Goal: Task Accomplishment & Management: Manage account settings

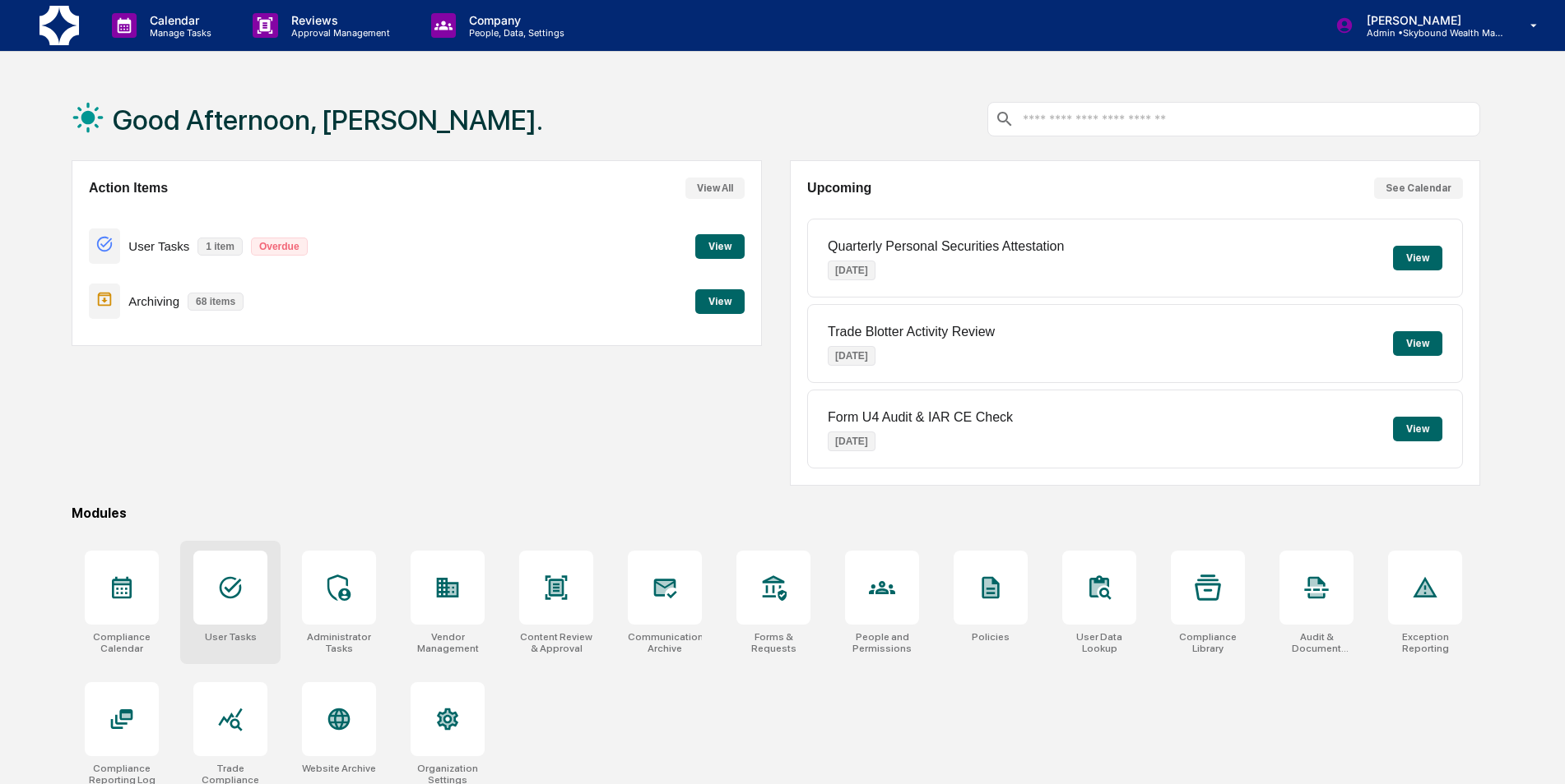
click at [243, 622] on div at bounding box center [230, 588] width 74 height 74
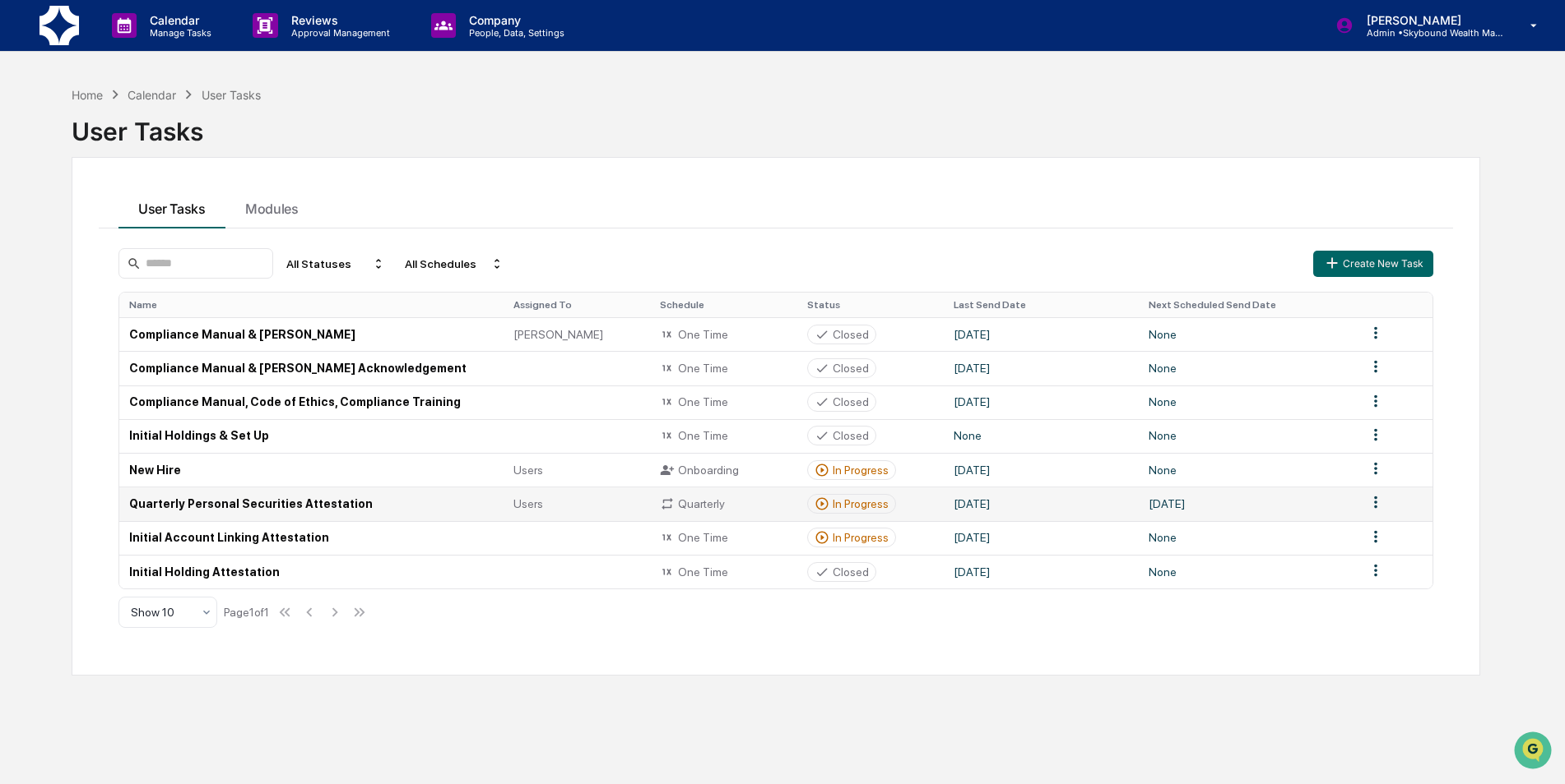
click at [327, 497] on td "Quarterly Personal Securities Attestation" at bounding box center [311, 503] width 384 height 34
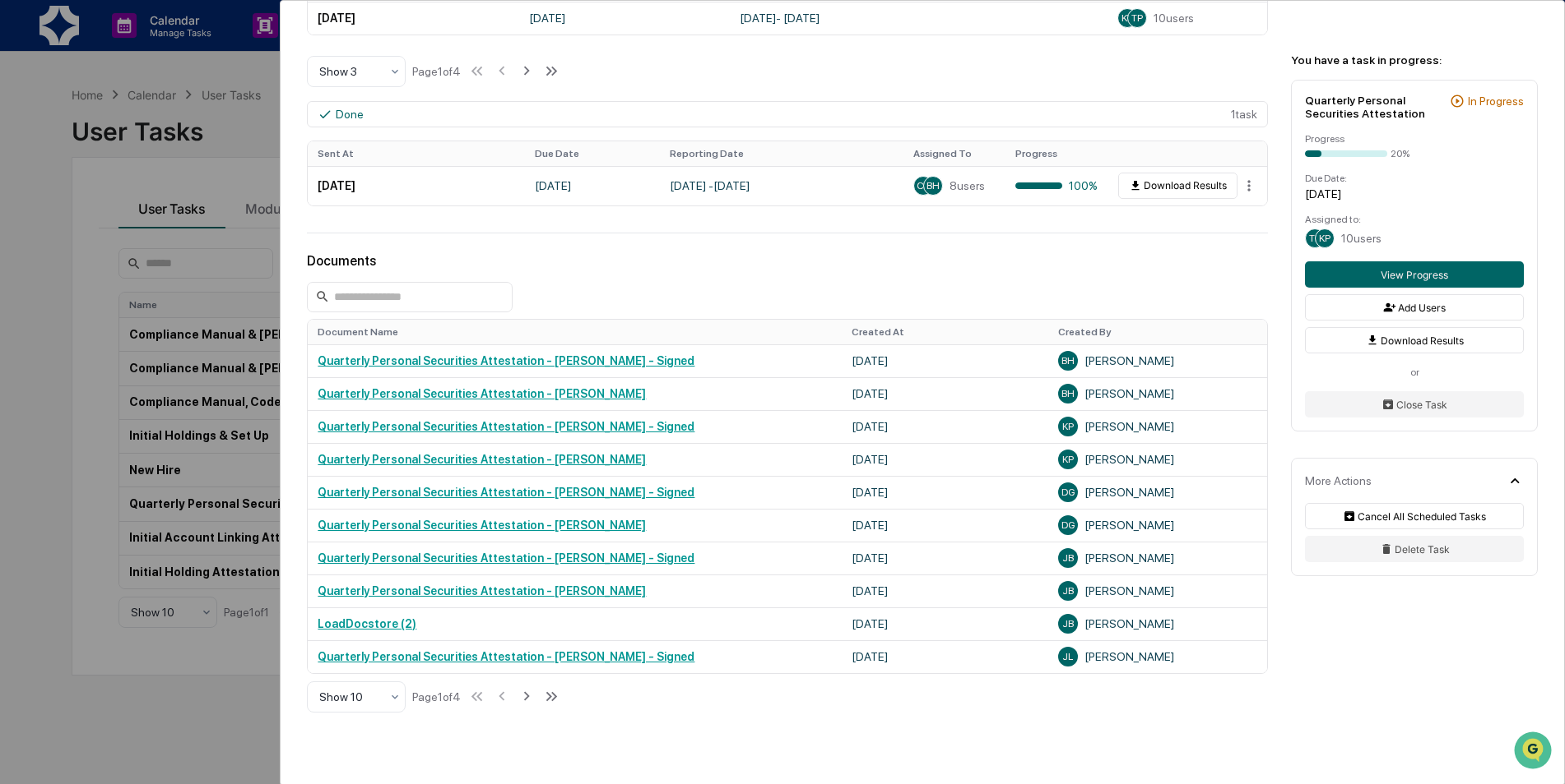
scroll to position [740, 0]
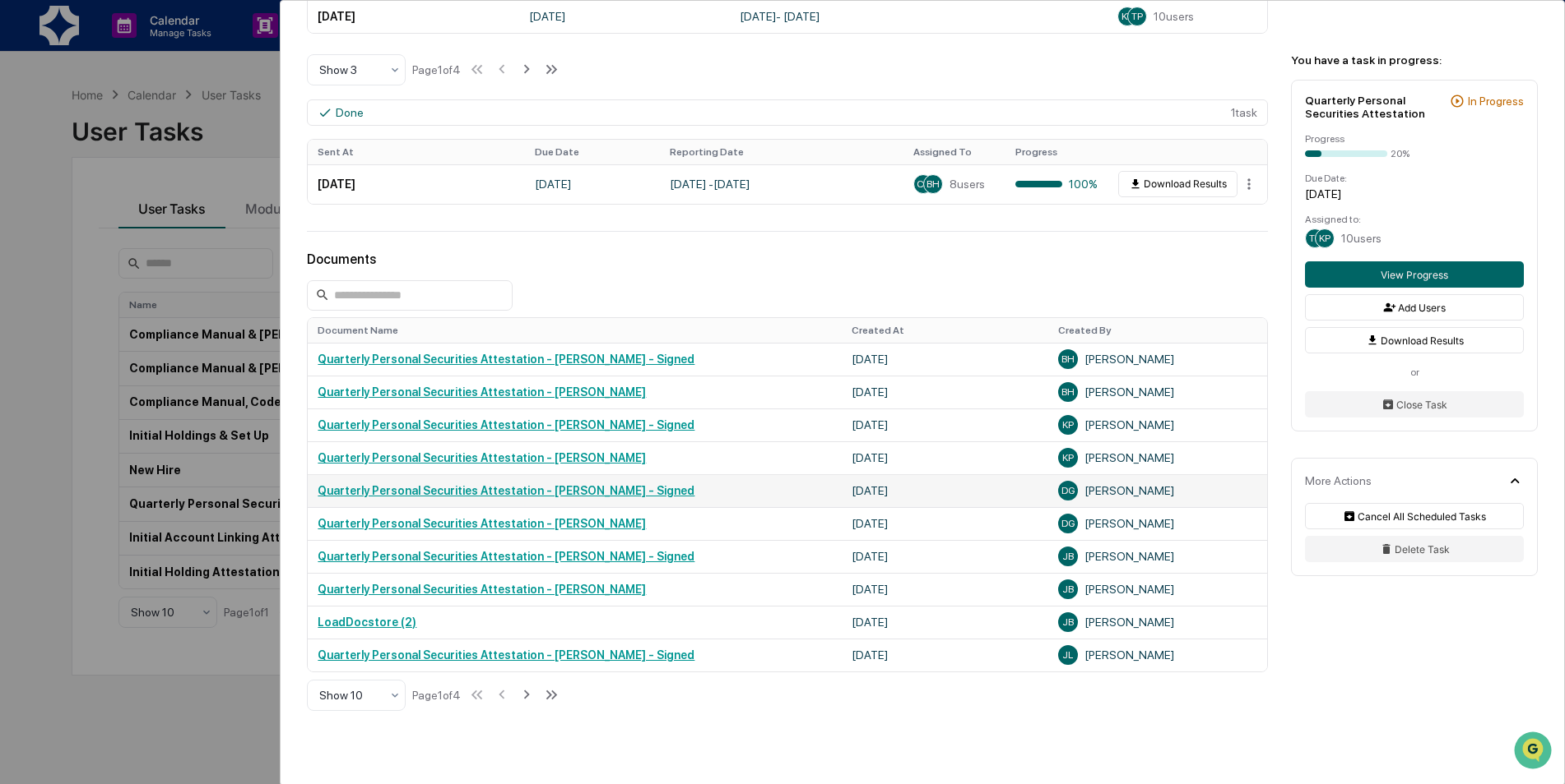
click at [564, 487] on link "Quarterly Personal Securities Attestation - Darragh Gallagher - Signed" at bounding box center [506, 491] width 377 height 13
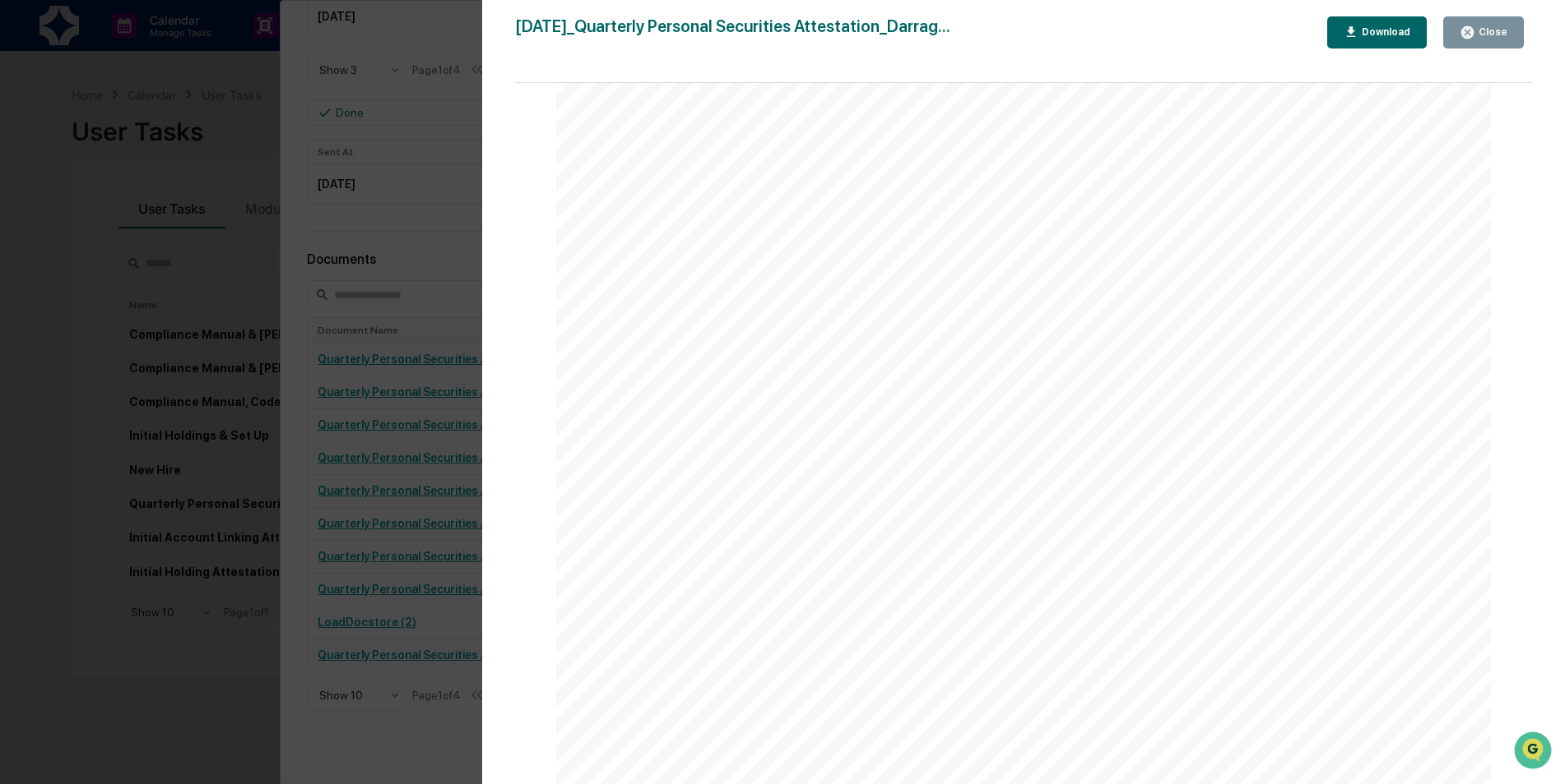
scroll to position [0, 0]
click at [1506, 32] on div "Close" at bounding box center [1490, 32] width 32 height 11
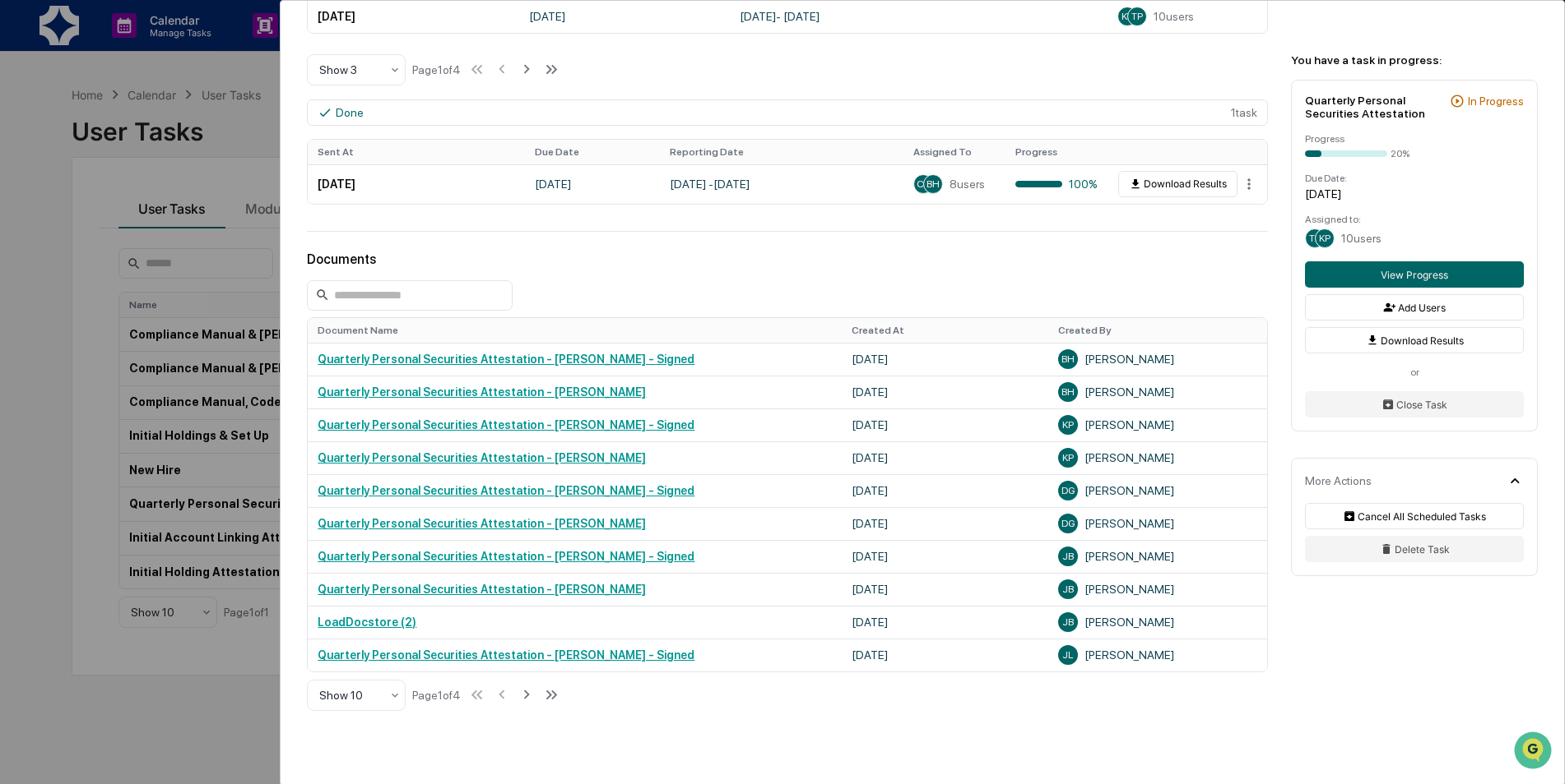
click at [13, 281] on div "User Tasks Quarterly Personal Securities Attestation Quarterly Personal Securit…" at bounding box center [782, 392] width 1565 height 784
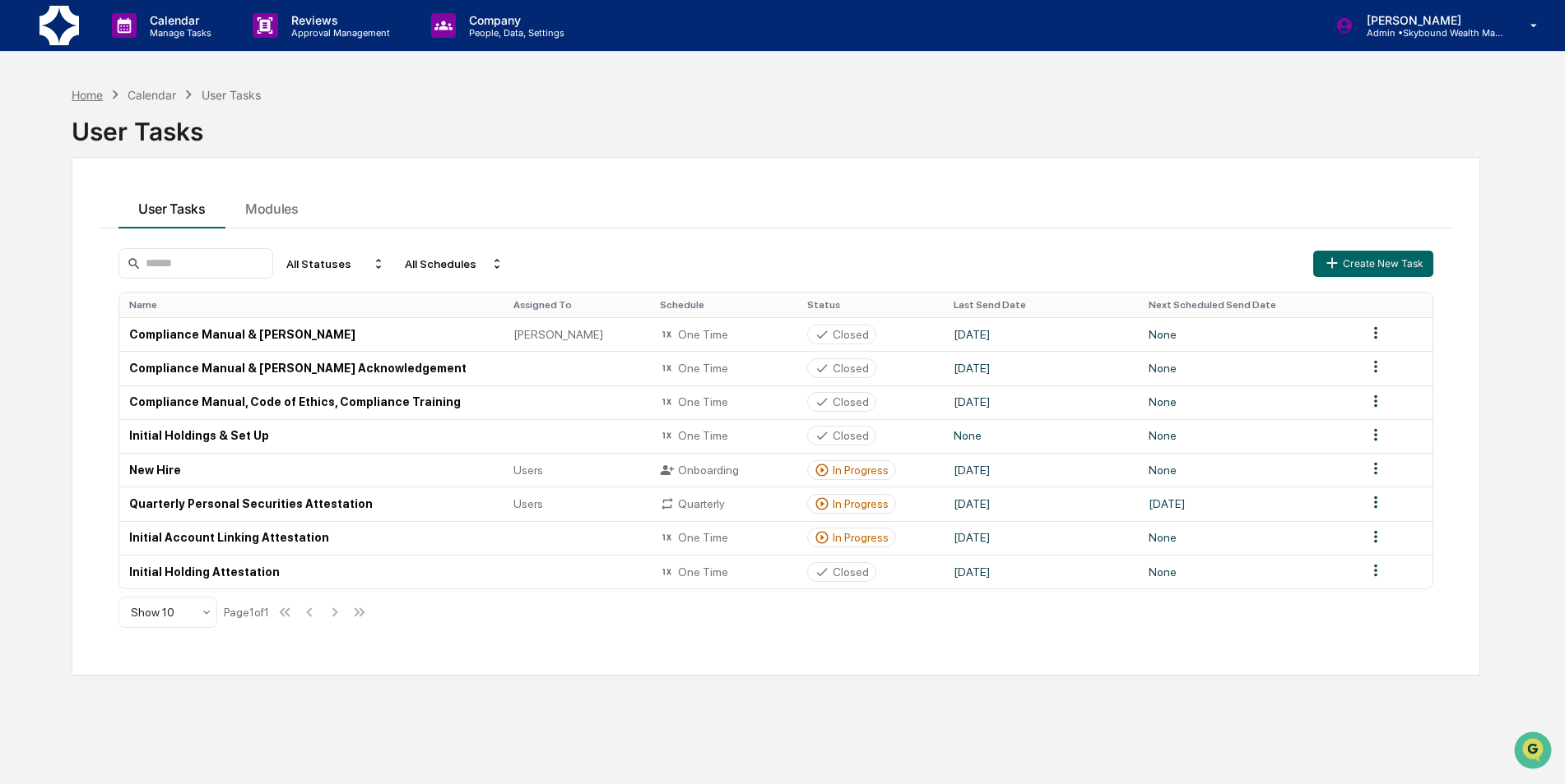
click at [73, 97] on div "Home" at bounding box center [88, 95] width 31 height 14
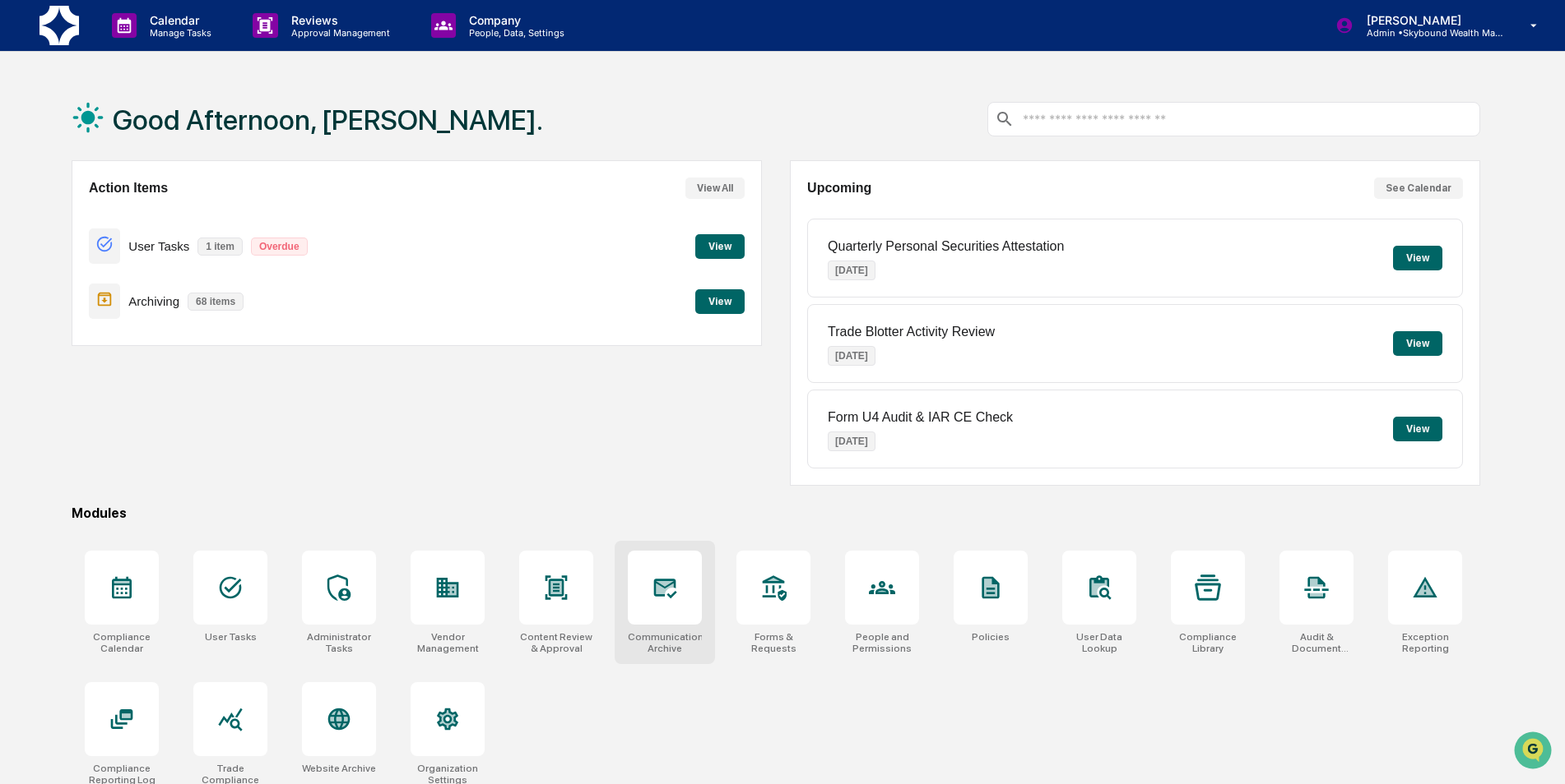
click at [677, 596] on icon at bounding box center [665, 588] width 27 height 27
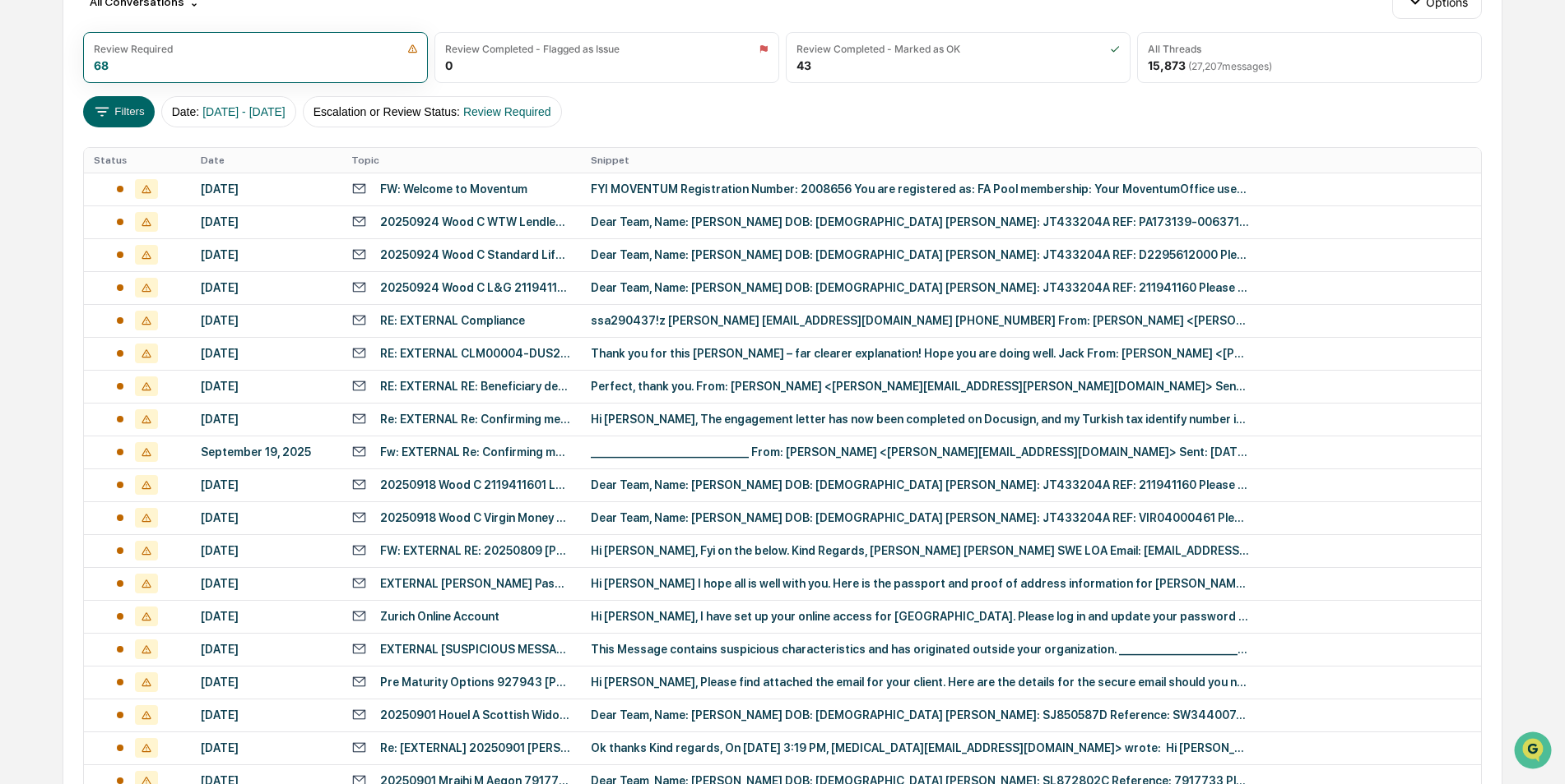
scroll to position [509, 0]
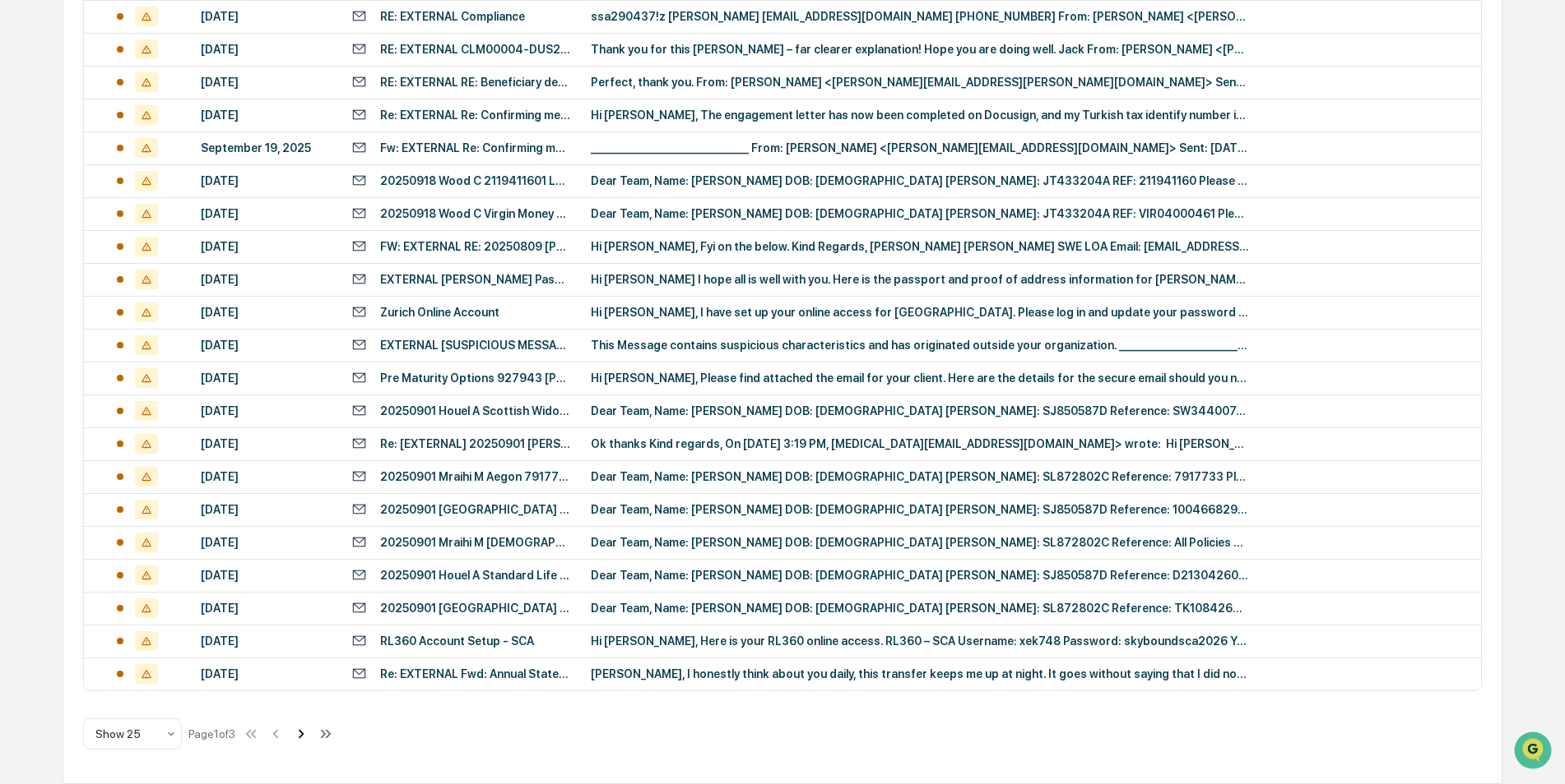
click at [306, 739] on icon at bounding box center [301, 734] width 18 height 18
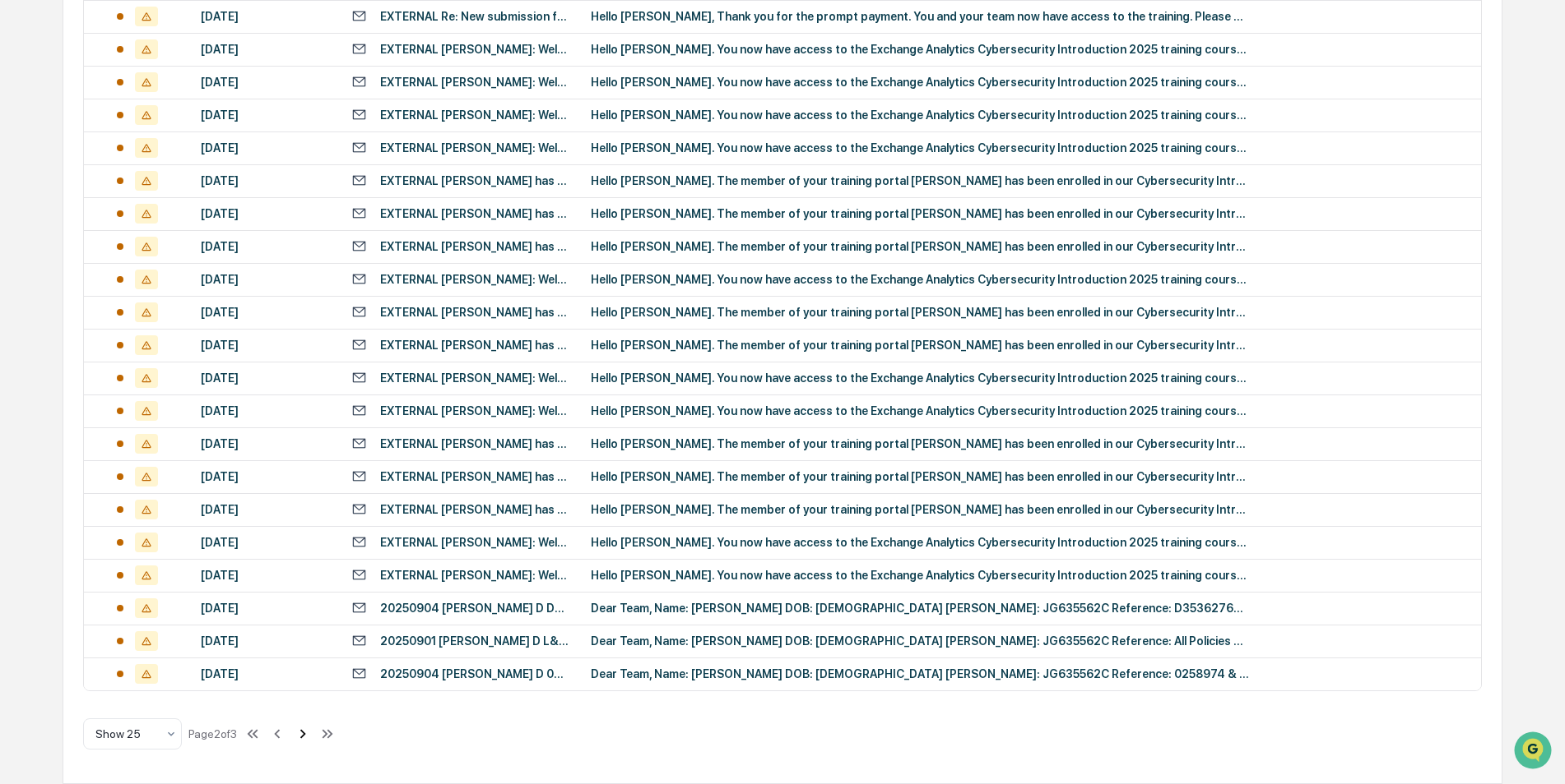
click at [312, 738] on icon at bounding box center [303, 734] width 18 height 18
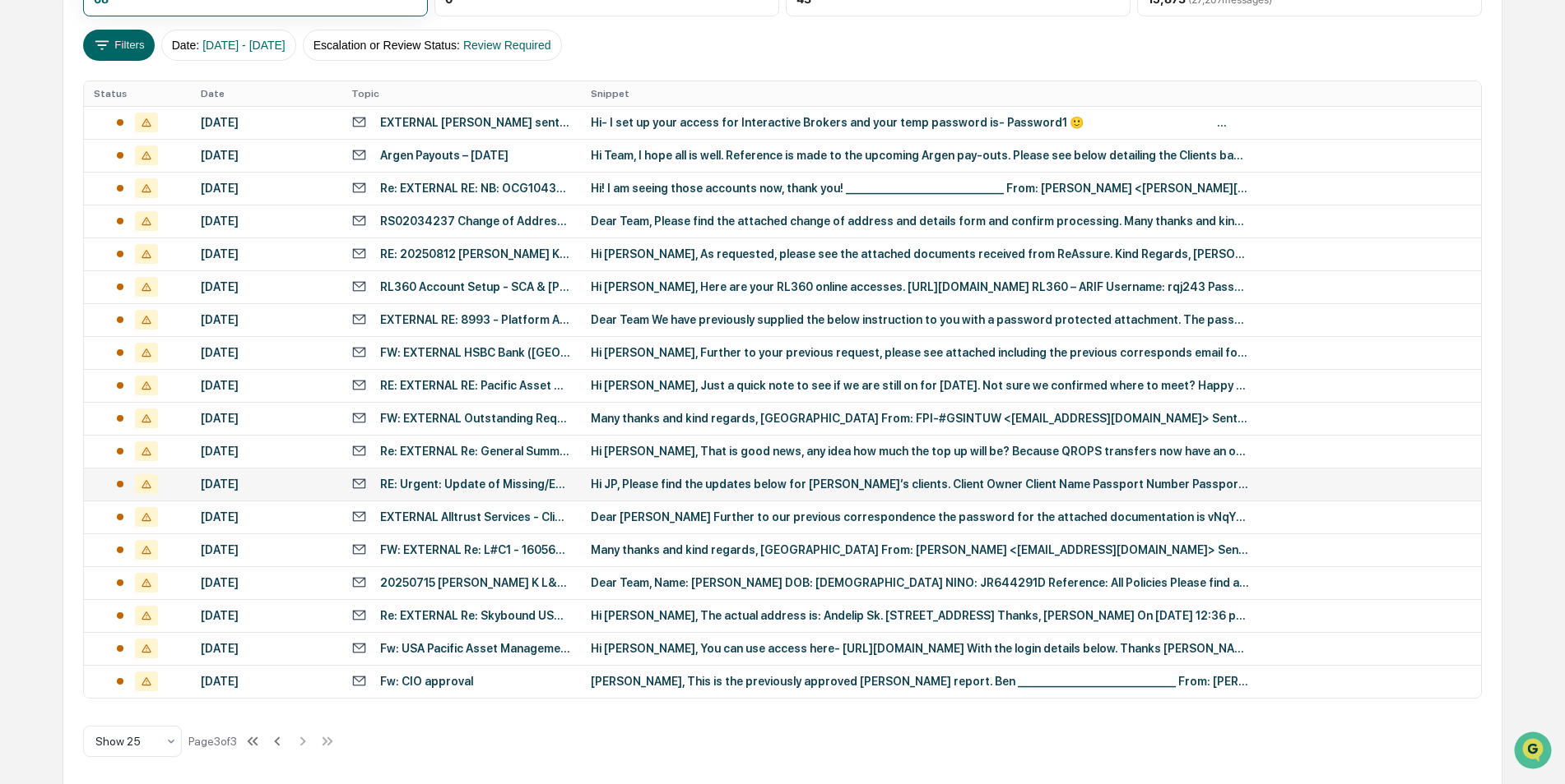
scroll to position [279, 0]
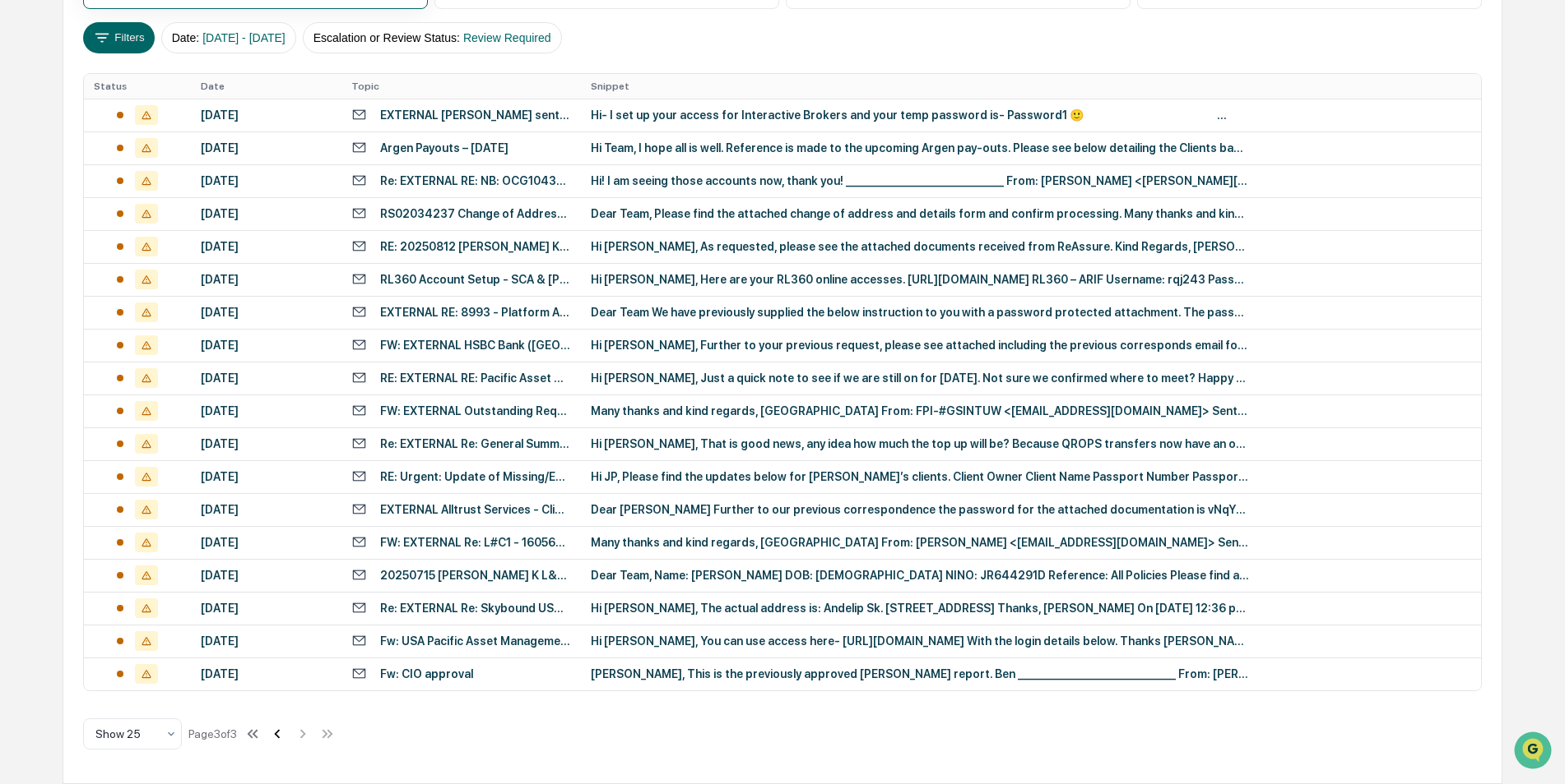
click at [287, 742] on icon at bounding box center [277, 734] width 18 height 18
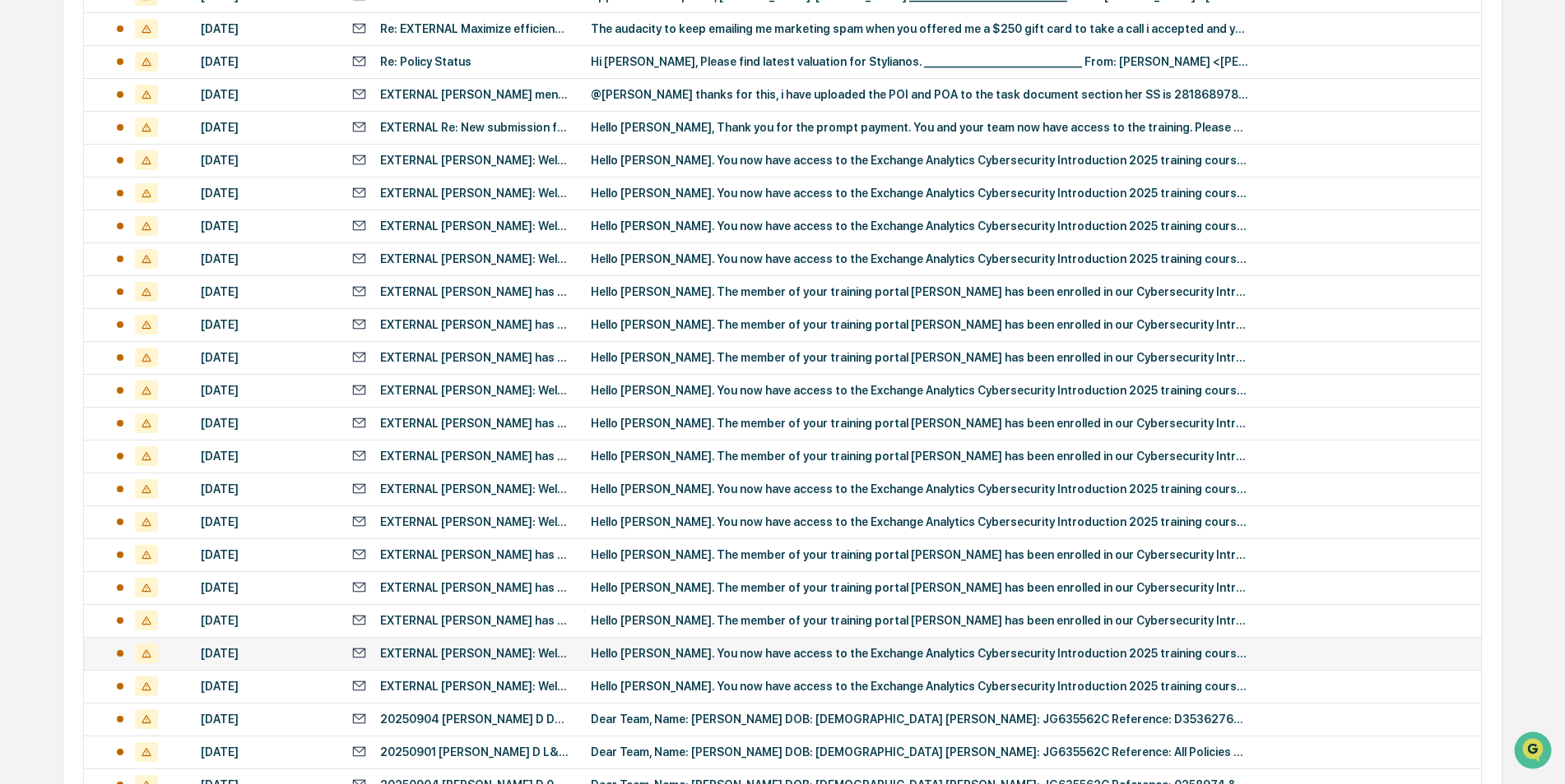
scroll to position [509, 0]
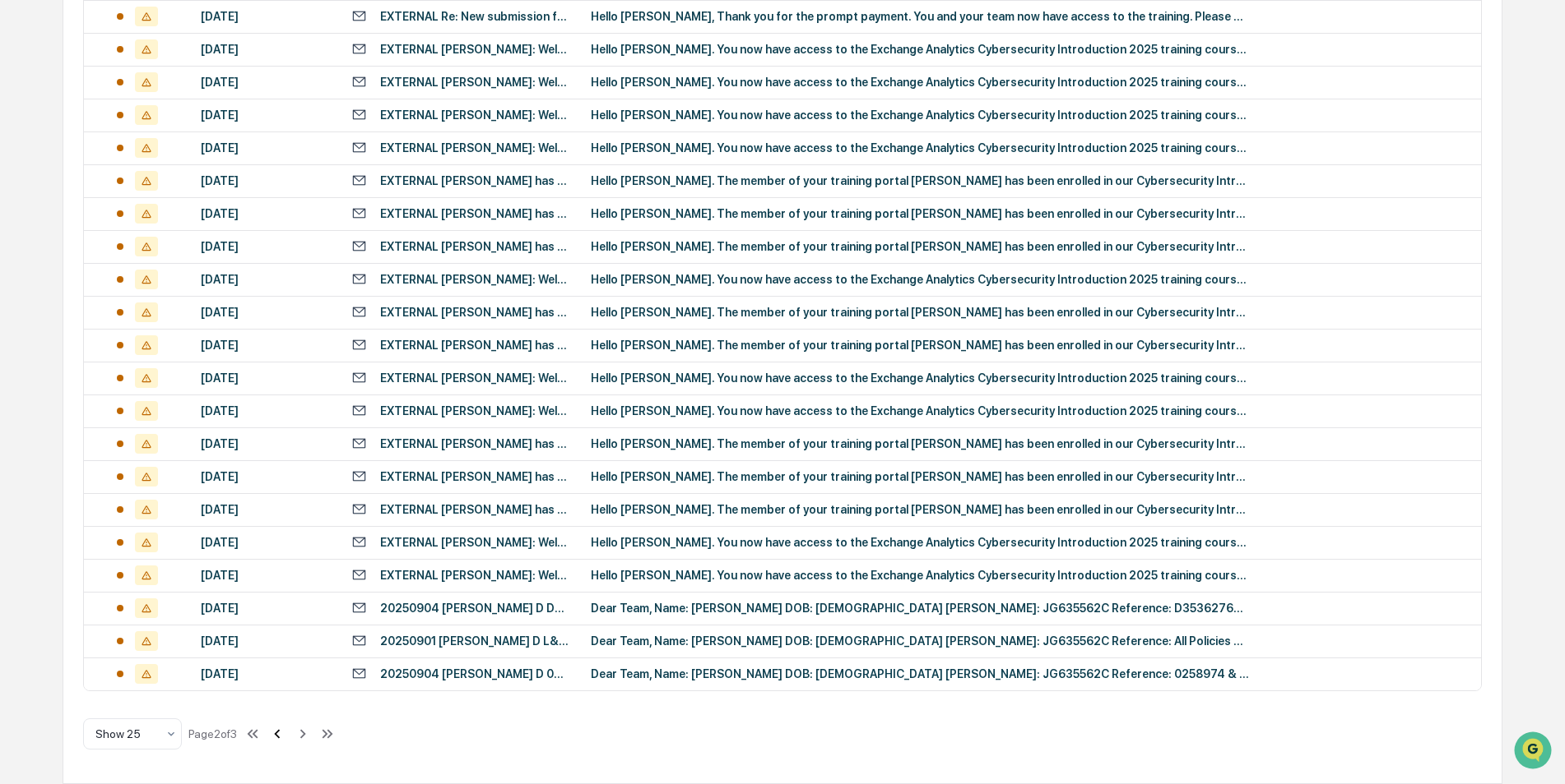
click at [280, 735] on icon at bounding box center [277, 734] width 6 height 9
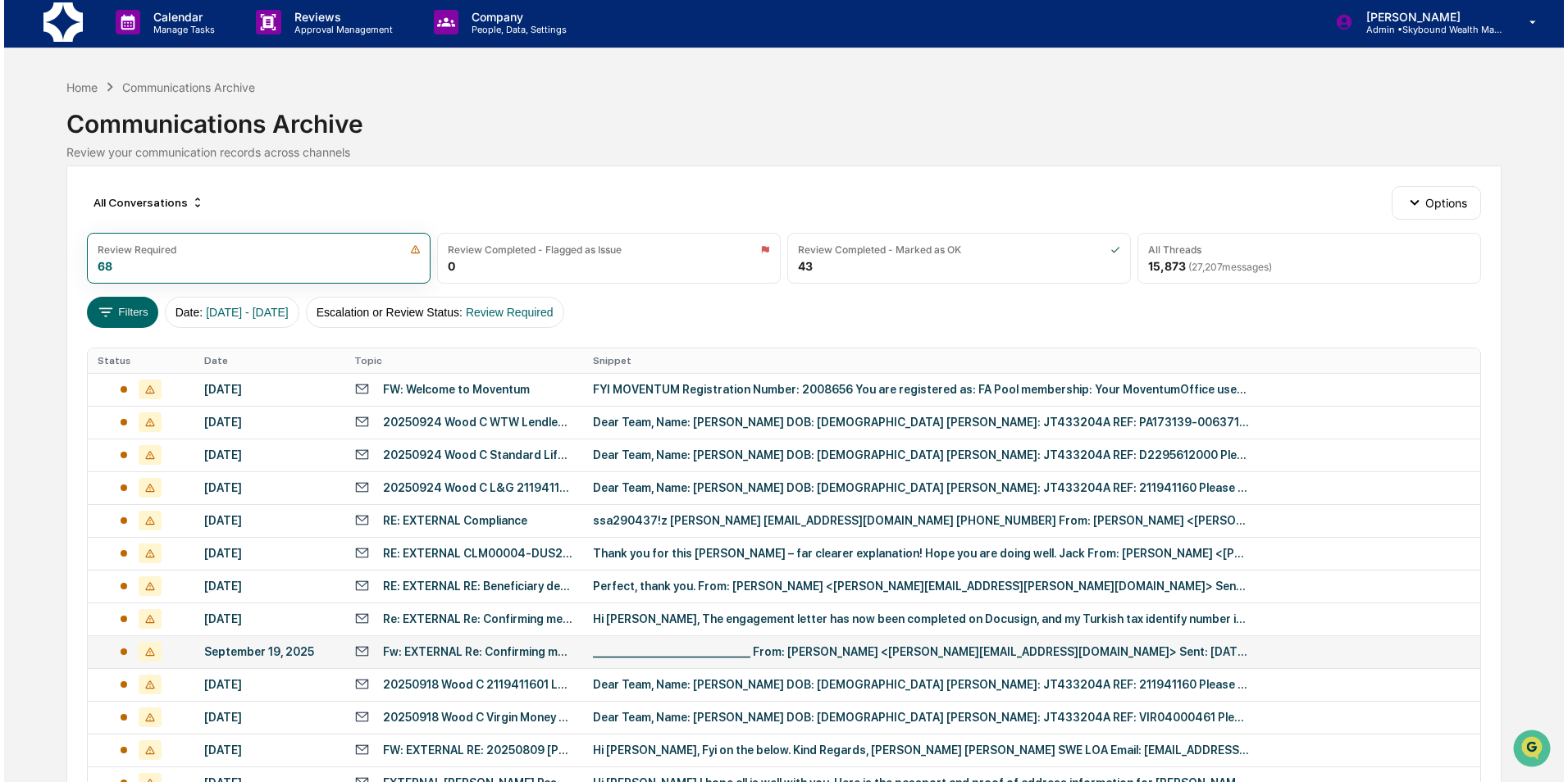
scroll to position [0, 0]
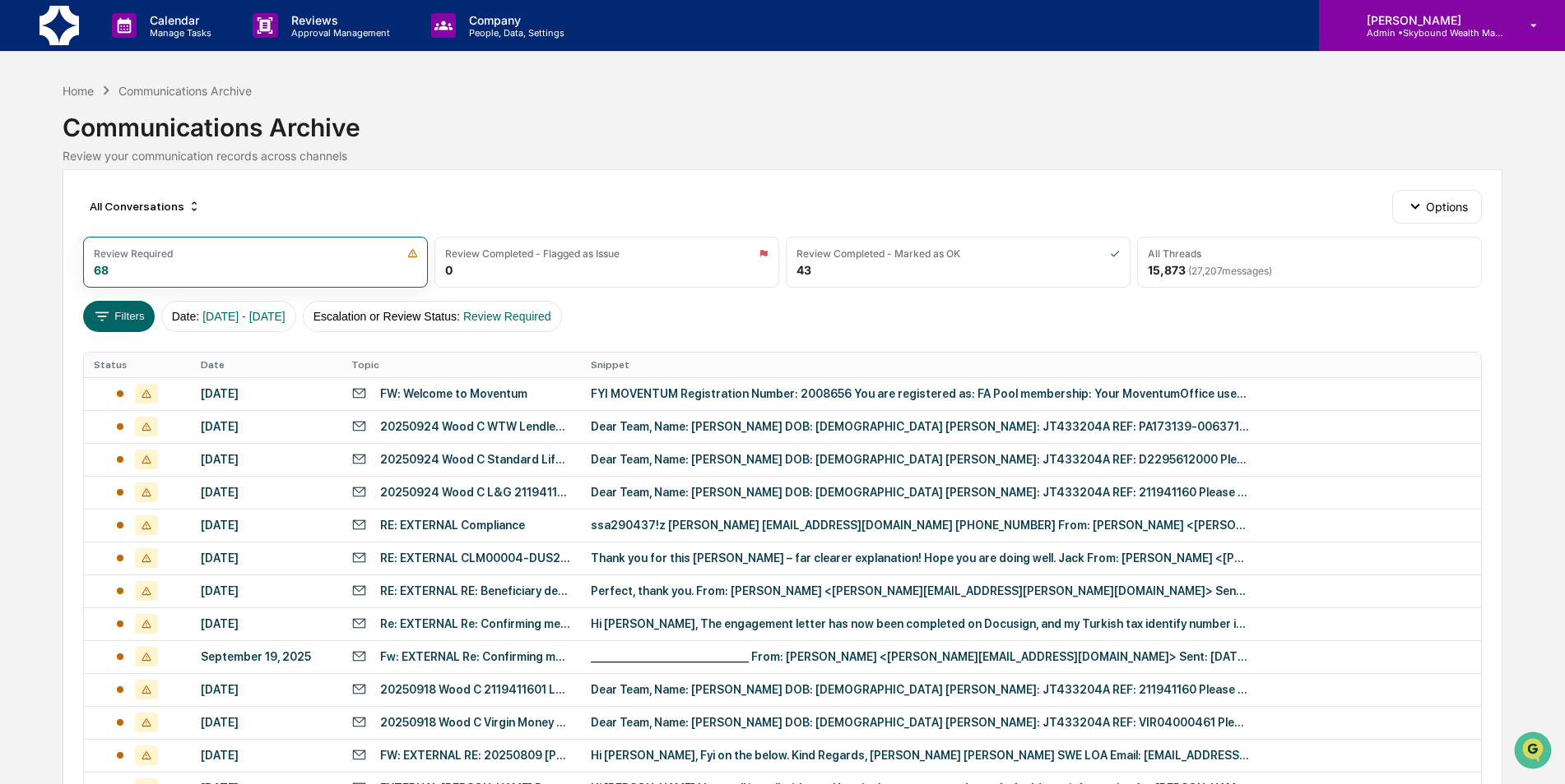
click at [1460, 40] on div "[PERSON_NAME] Admin • Skybound Wealth Management" at bounding box center [1441, 25] width 246 height 51
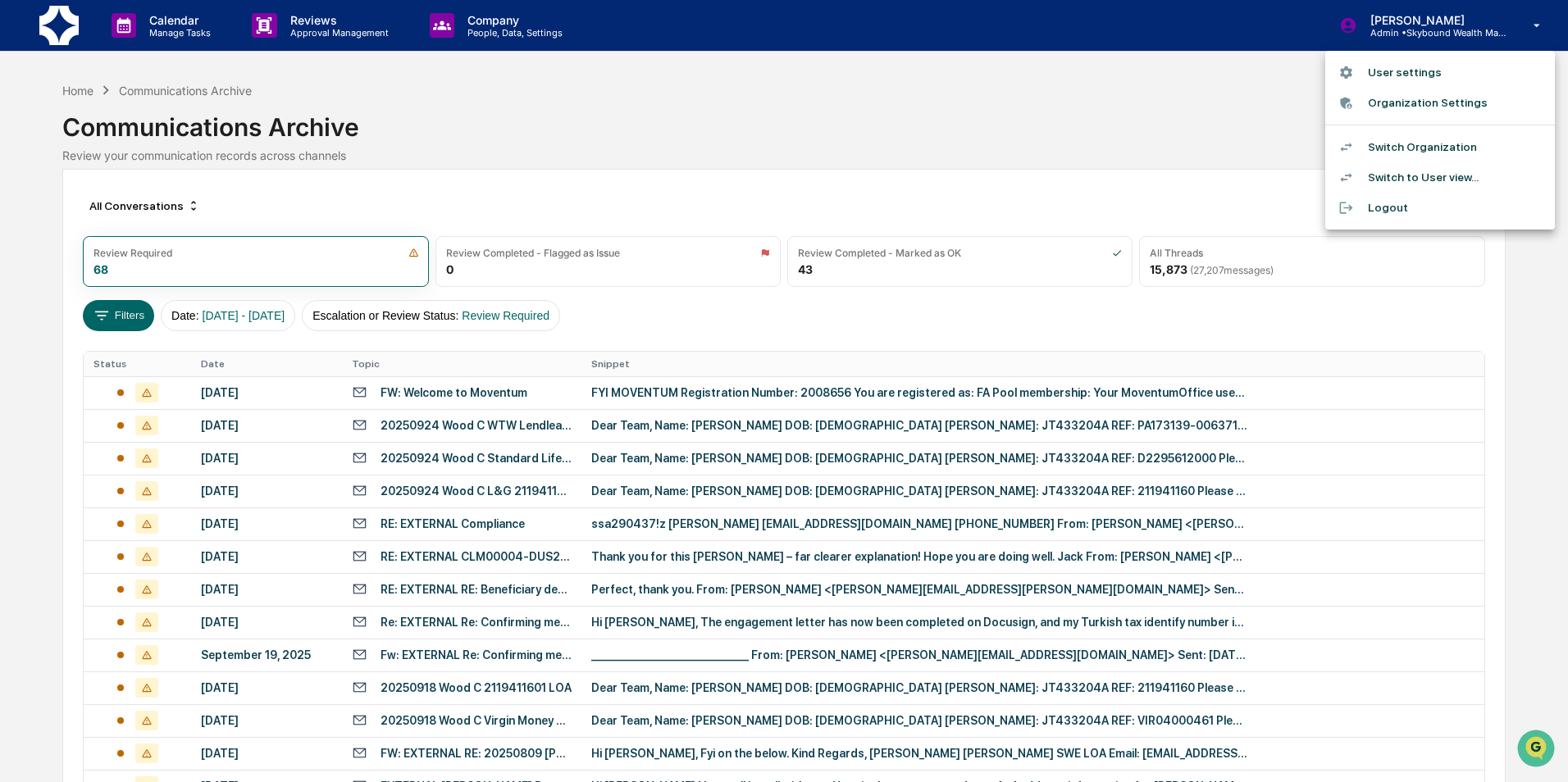
click at [1213, 61] on div at bounding box center [784, 391] width 1568 height 782
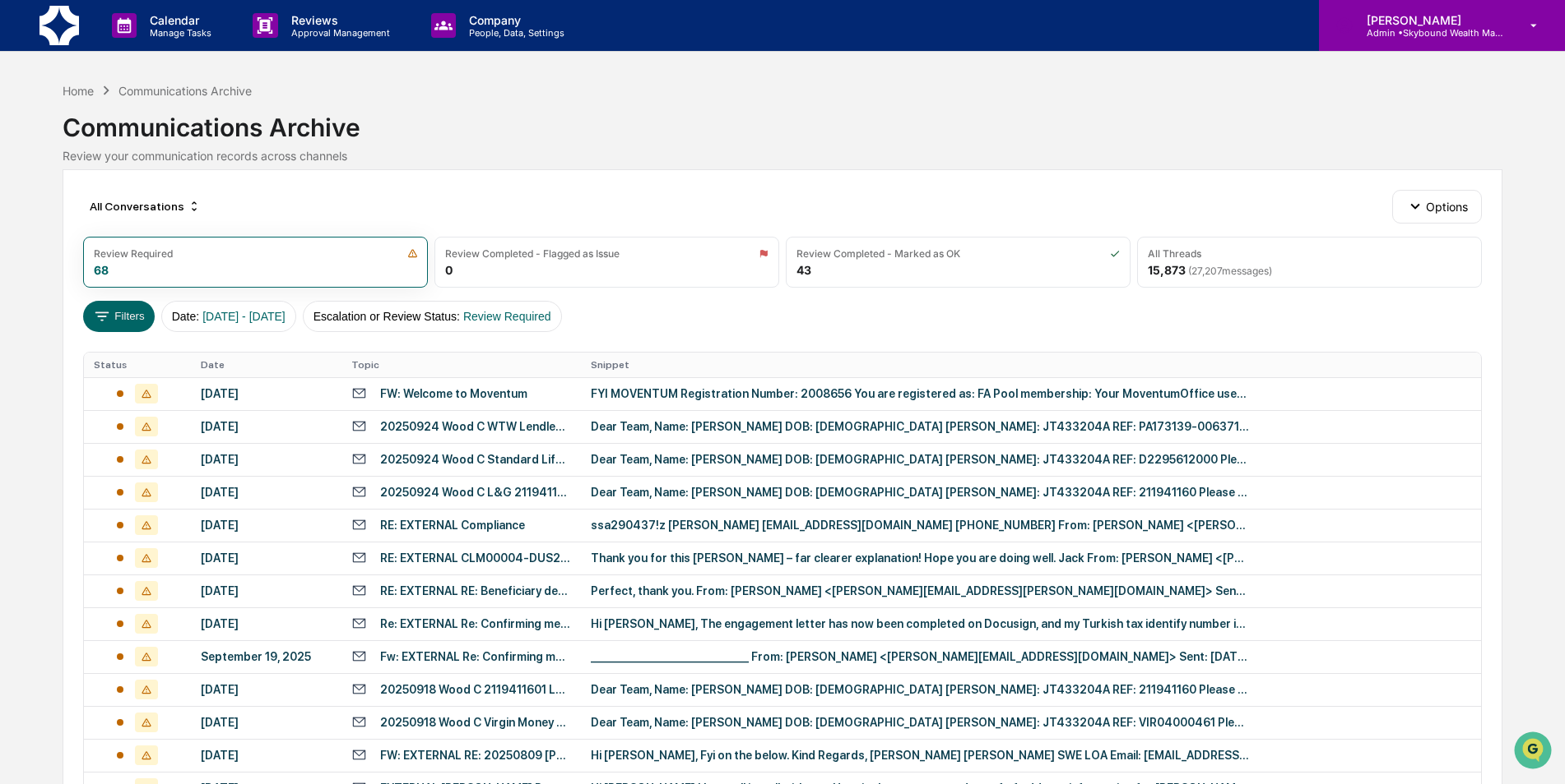
click at [1409, 18] on p "[PERSON_NAME]" at bounding box center [1430, 19] width 153 height 14
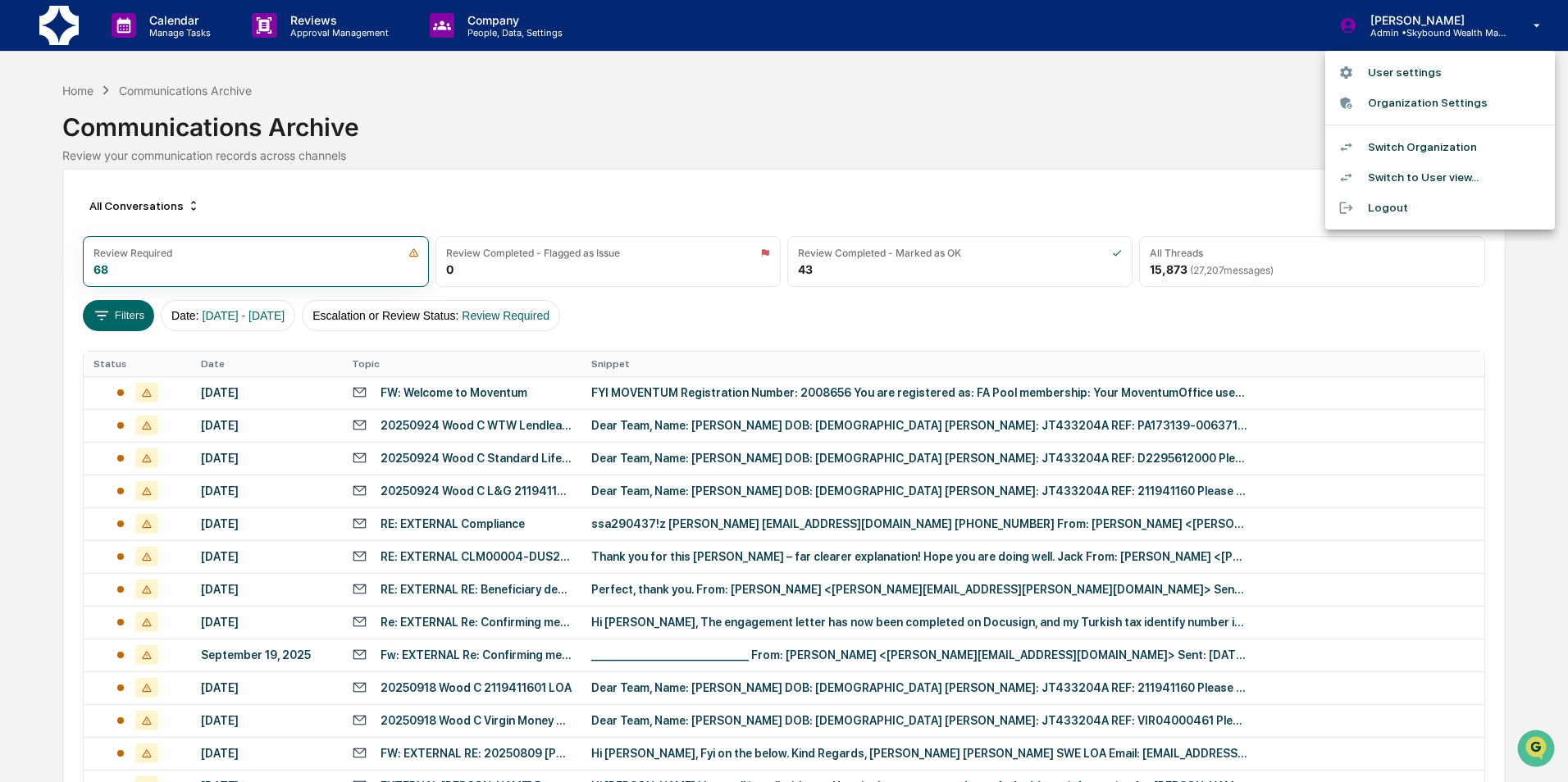
click at [1295, 67] on div at bounding box center [784, 391] width 1568 height 782
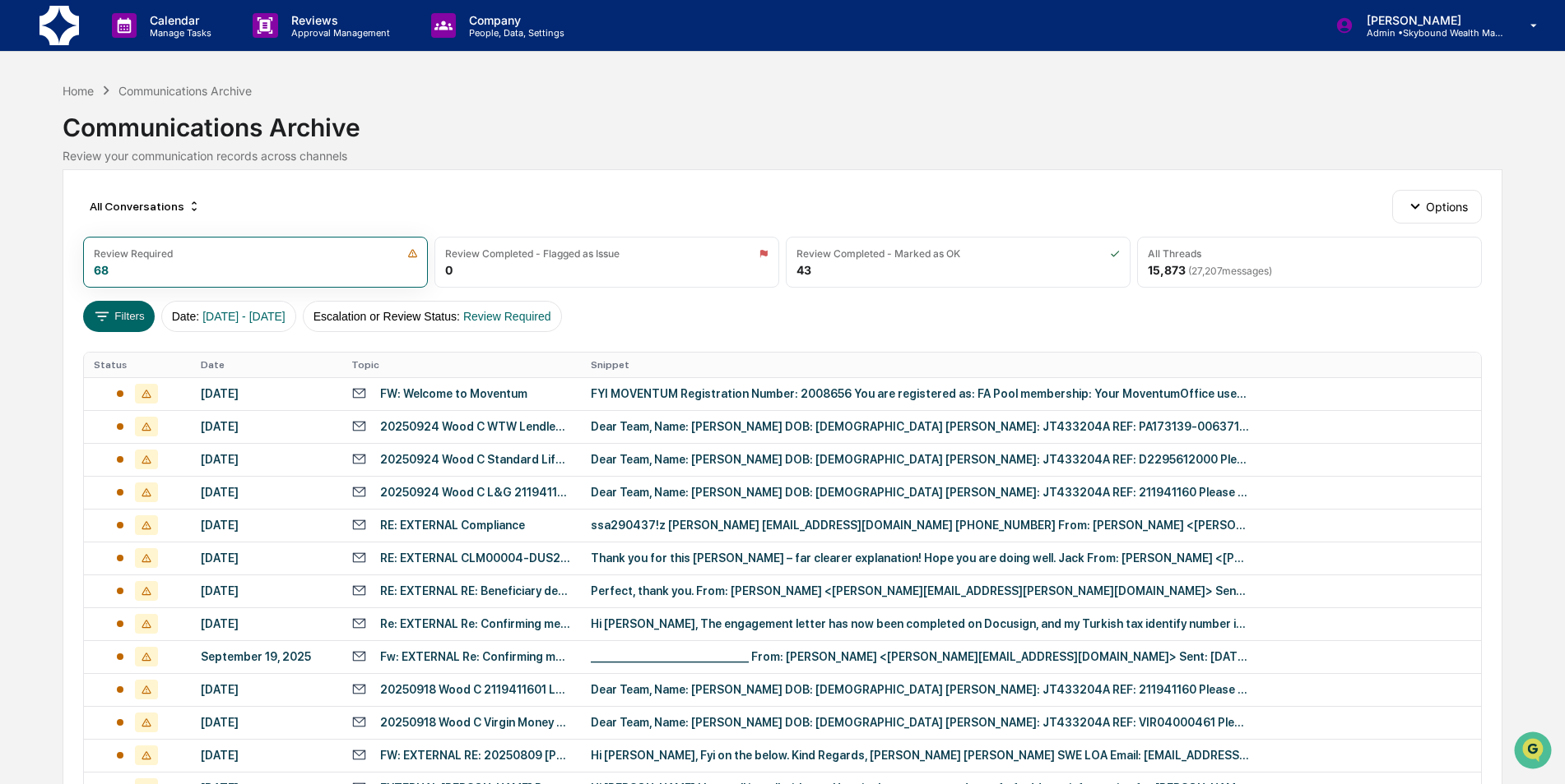
click at [1414, 9] on div "[PERSON_NAME] Admin • Skybound Wealth Management" at bounding box center [1441, 25] width 246 height 51
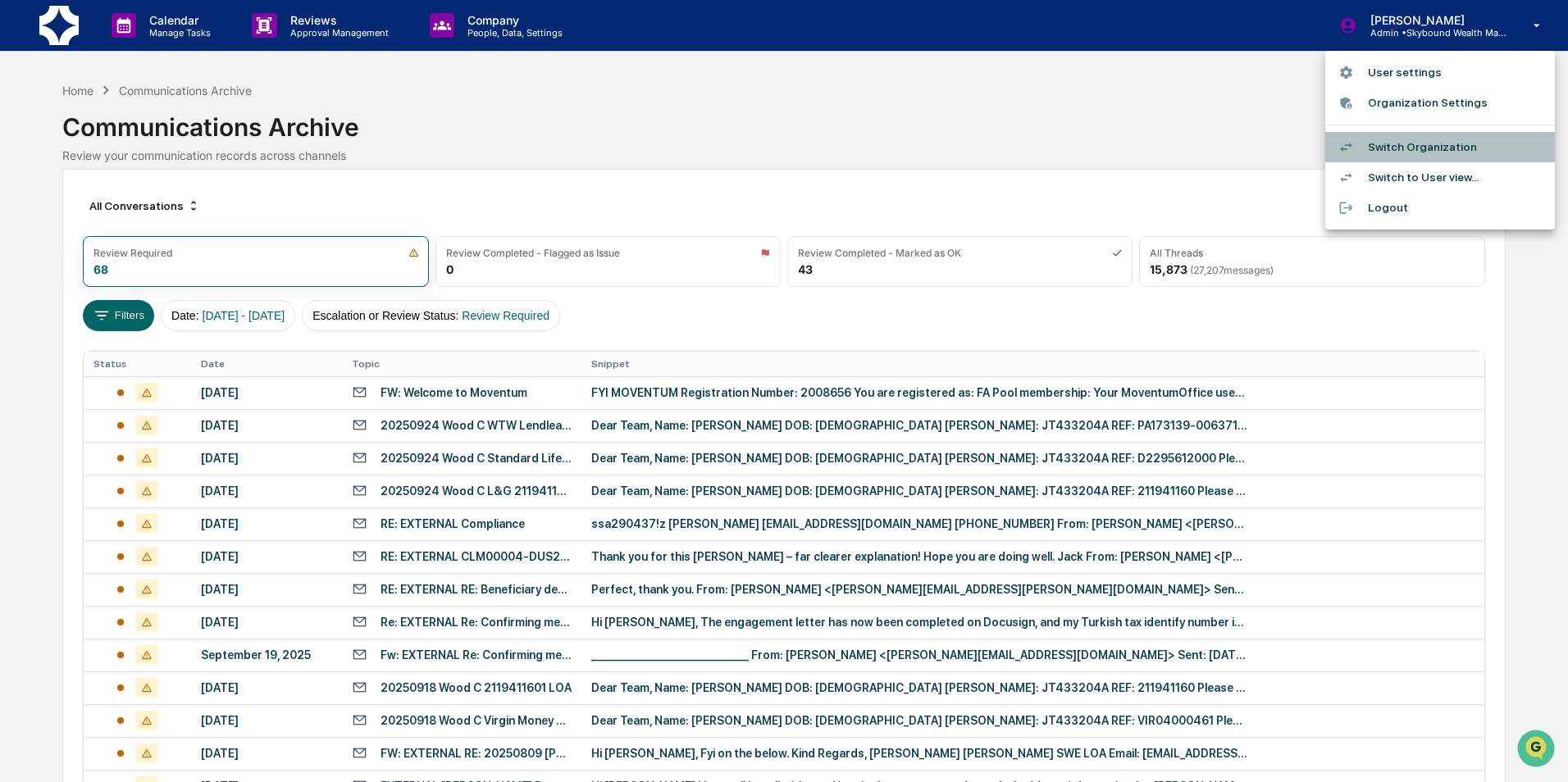
click at [1387, 154] on li "Switch Organization" at bounding box center [1439, 147] width 230 height 30
